Goal: Use online tool/utility

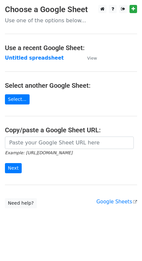
scroll to position [0, 0]
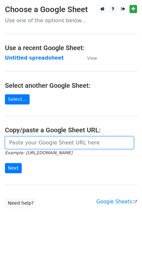
click at [26, 144] on input "url" at bounding box center [69, 143] width 129 height 12
paste input "https://docs.google.com/spreadsheets/d/1Zqm5EhMfY9Kfu4KjxjZOj-DQo3LsPMndhC2KP5e…"
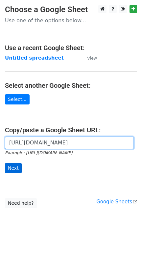
type input "https://docs.google.com/spreadsheets/d/1Zqm5EhMfY9Kfu4KjxjZOj-DQo3LsPMndhC2KP5e…"
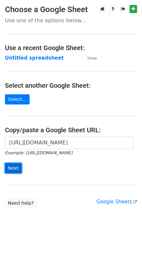
scroll to position [0, 0]
click at [12, 171] on input "Next" at bounding box center [13, 168] width 17 height 10
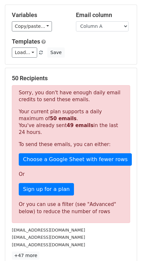
scroll to position [164, 0]
